Goal: Information Seeking & Learning: Understand process/instructions

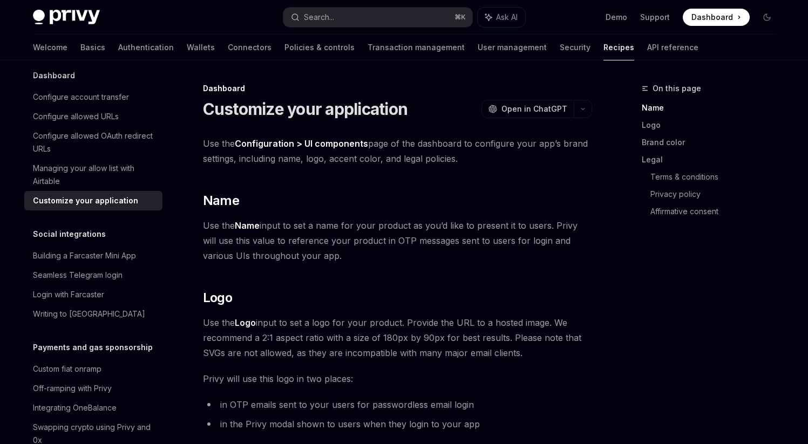
scroll to position [425, 0]
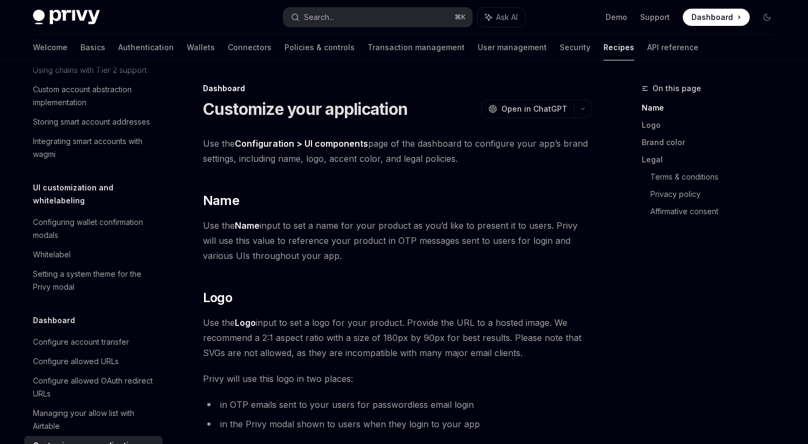
click at [56, 242] on div "Configuring wallet confirmation modals" at bounding box center [94, 229] width 123 height 26
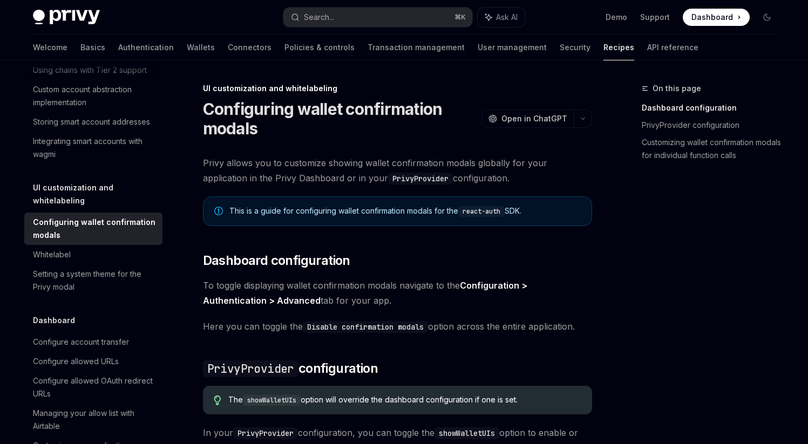
click at [60, 161] on div "Integrating smart accounts with wagmi" at bounding box center [94, 148] width 123 height 26
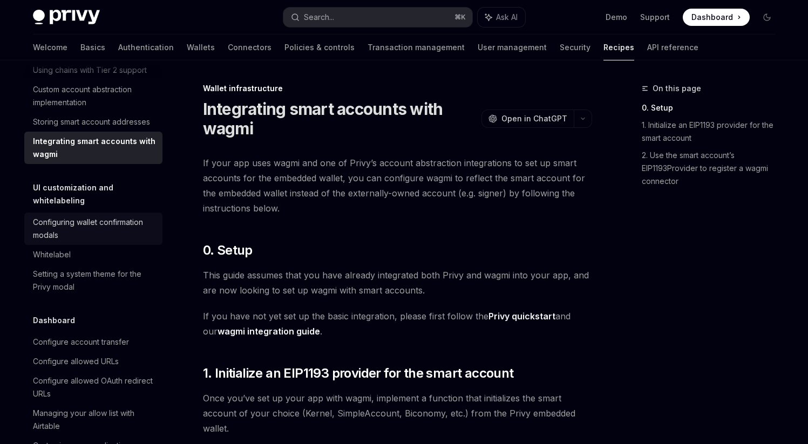
click at [75, 242] on div "Configuring wallet confirmation modals" at bounding box center [94, 229] width 123 height 26
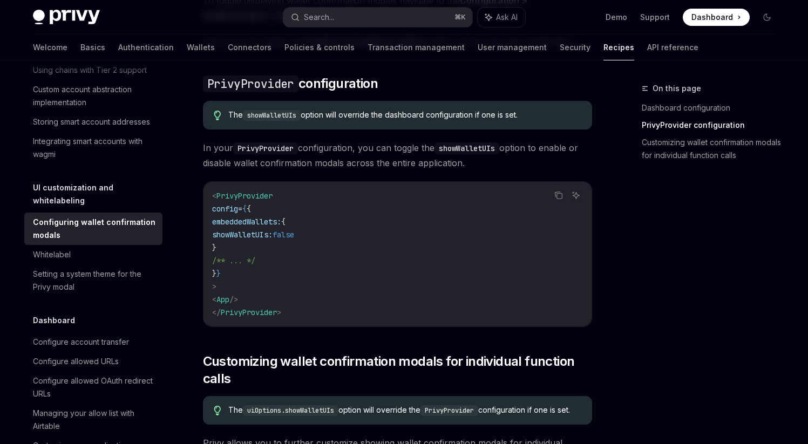
scroll to position [381, 0]
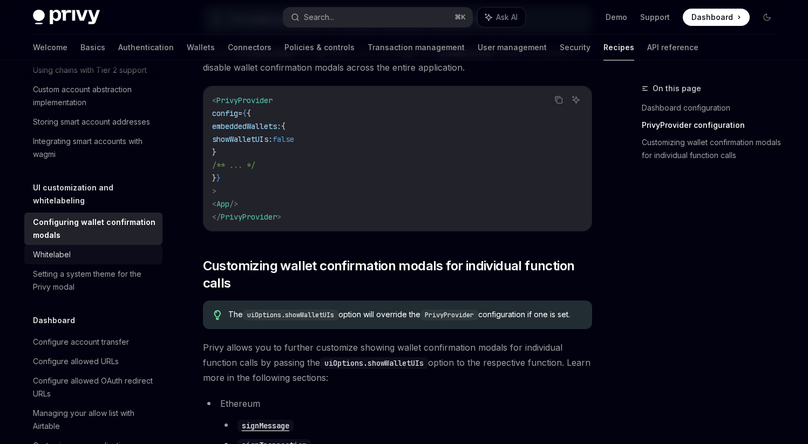
click at [69, 261] on div "Whitelabel" at bounding box center [52, 254] width 38 height 13
type textarea "*"
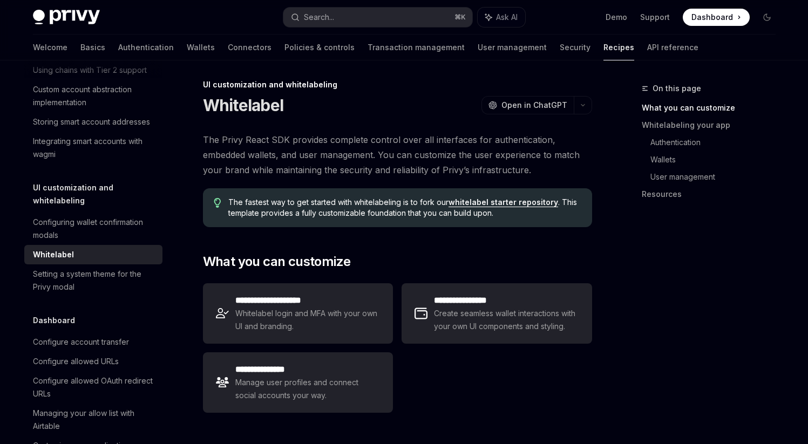
scroll to position [4, 0]
